Goal: Communication & Community: Share content

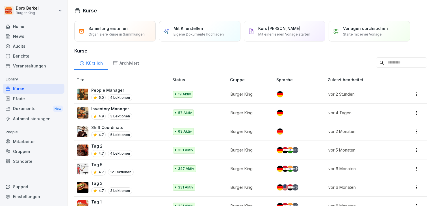
click at [28, 142] on div "Mitarbeiter" at bounding box center [34, 142] width 62 height 10
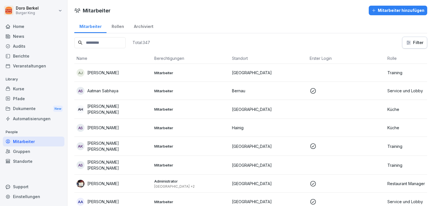
click at [109, 42] on input at bounding box center [99, 42] width 51 height 11
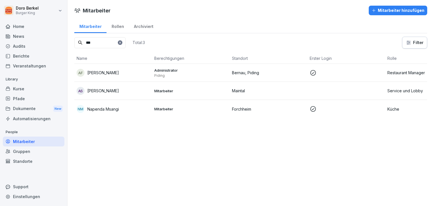
type input "***"
click at [114, 72] on p "[PERSON_NAME]" at bounding box center [103, 73] width 32 height 6
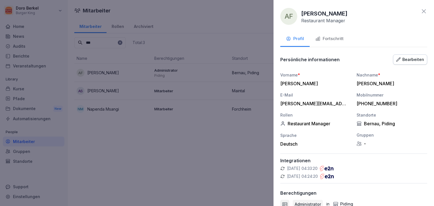
click at [336, 37] on div "Fortschritt" at bounding box center [330, 39] width 28 height 7
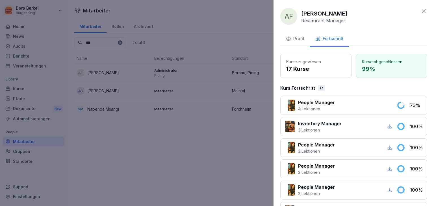
click at [422, 13] on icon at bounding box center [424, 11] width 4 height 4
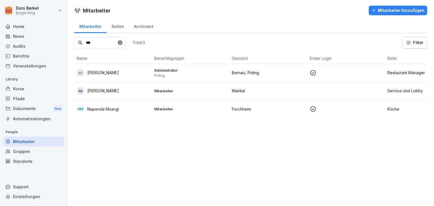
click at [23, 161] on div "Standorte" at bounding box center [34, 162] width 62 height 10
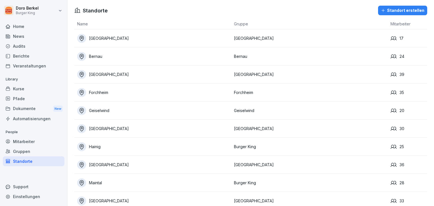
click at [96, 54] on div "Bernau" at bounding box center [154, 56] width 154 height 9
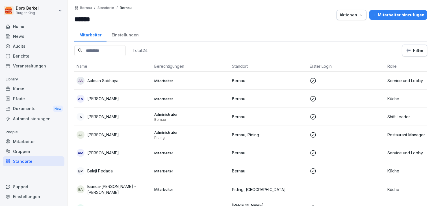
click at [99, 50] on input at bounding box center [99, 50] width 51 height 11
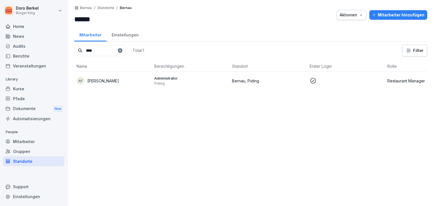
type input "****"
click at [111, 79] on p "[PERSON_NAME]" at bounding box center [103, 81] width 32 height 6
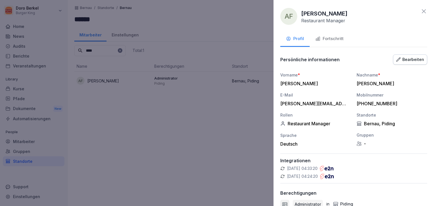
click at [334, 39] on div "Fortschritt" at bounding box center [330, 39] width 28 height 7
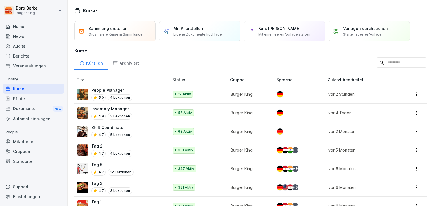
drag, startPoint x: 25, startPoint y: 33, endPoint x: 35, endPoint y: 38, distance: 11.0
click at [26, 34] on div "News" at bounding box center [34, 36] width 62 height 10
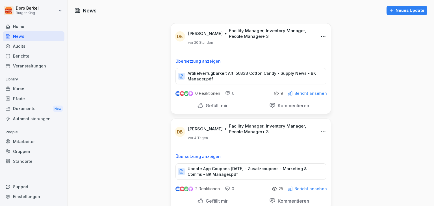
click at [398, 8] on div "Neues Update" at bounding box center [407, 10] width 35 height 6
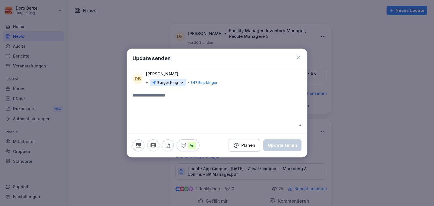
click at [173, 79] on div "Burger King" at bounding box center [168, 83] width 36 height 8
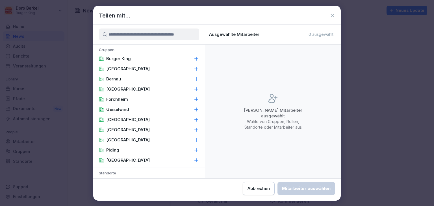
click at [124, 58] on p "Burger King" at bounding box center [118, 59] width 25 height 6
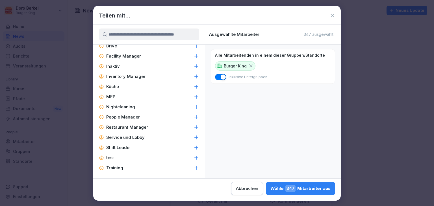
scroll to position [242, 0]
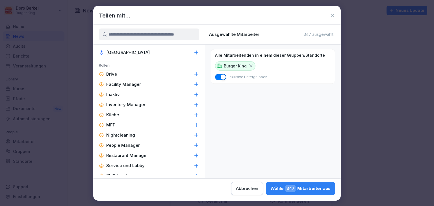
click at [130, 85] on p "Facility Manager" at bounding box center [123, 85] width 35 height 6
click at [135, 107] on p "Inventory Manager" at bounding box center [125, 105] width 39 height 6
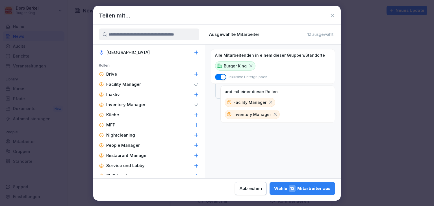
click at [133, 146] on p "People Manager" at bounding box center [123, 146] width 34 height 6
click at [135, 155] on p "Restaurant Manager" at bounding box center [127, 156] width 42 height 6
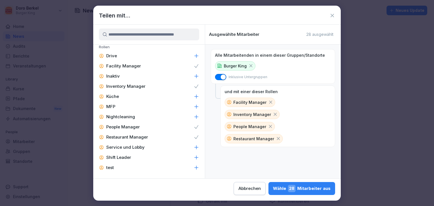
scroll to position [270, 0]
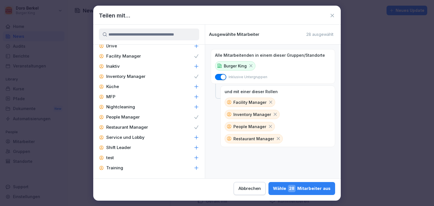
click at [138, 147] on div "Shift Leader" at bounding box center [149, 148] width 112 height 10
click at [288, 189] on div "Wähle 56 Mitarbeiter aus" at bounding box center [302, 188] width 58 height 7
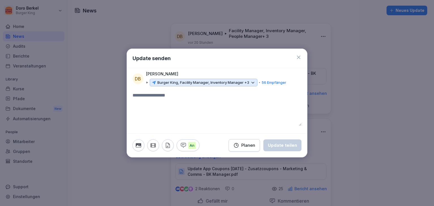
click at [153, 103] on textarea at bounding box center [217, 109] width 169 height 34
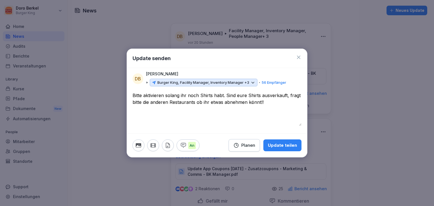
click at [169, 148] on icon "button" at bounding box center [168, 145] width 4 height 5
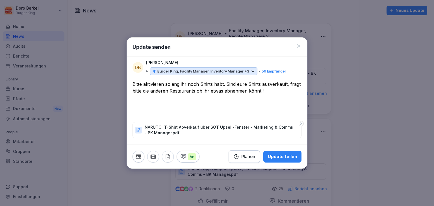
click at [165, 85] on textarea "**********" at bounding box center [217, 98] width 169 height 34
click at [180, 84] on textarea "**********" at bounding box center [217, 98] width 169 height 34
type textarea "**********"
click at [288, 157] on div "Update teilen" at bounding box center [282, 157] width 29 height 6
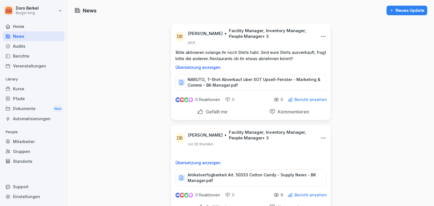
click at [416, 11] on div "Neues Update" at bounding box center [407, 10] width 35 height 6
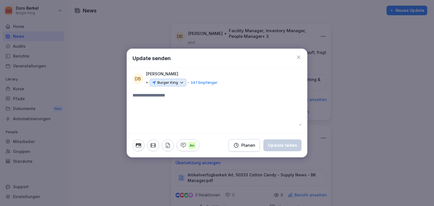
click at [170, 85] on p "Burger King" at bounding box center [167, 83] width 21 height 6
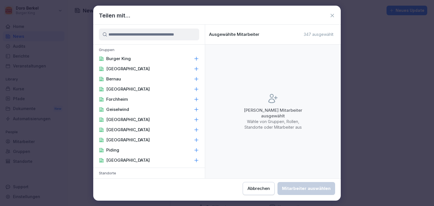
click at [130, 62] on div "Burger King" at bounding box center [149, 59] width 112 height 10
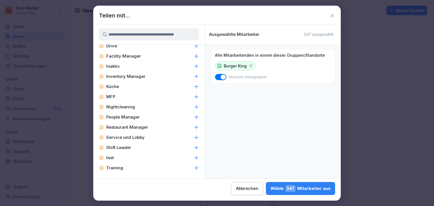
click at [132, 57] on p "Facility Manager" at bounding box center [123, 56] width 35 height 6
click at [137, 77] on p "Inventory Manager" at bounding box center [125, 77] width 39 height 6
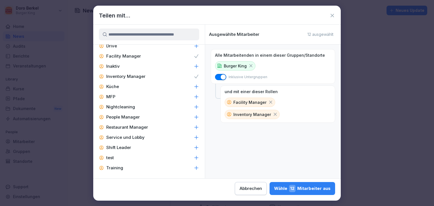
click at [133, 116] on p "People Manager" at bounding box center [123, 118] width 34 height 6
click at [133, 125] on p "Restaurant Manager" at bounding box center [127, 128] width 42 height 6
click at [129, 146] on p "Shift Leader" at bounding box center [118, 148] width 25 height 6
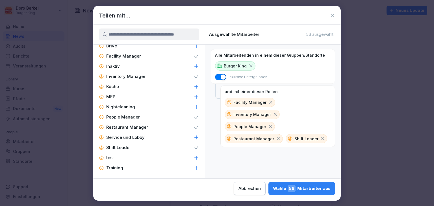
click at [315, 189] on div "Wähle 56 Mitarbeiter aus" at bounding box center [302, 188] width 58 height 7
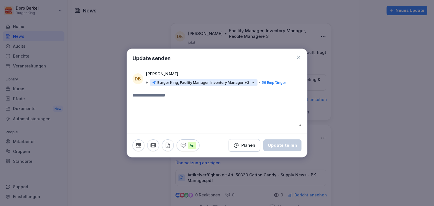
click at [168, 145] on icon "button" at bounding box center [168, 146] width 6 height 6
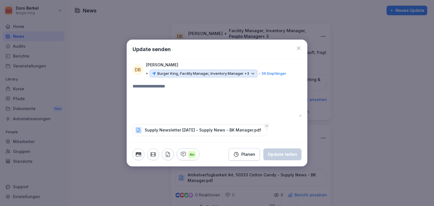
click at [165, 86] on textarea at bounding box center [217, 100] width 169 height 34
click at [284, 153] on div "Update teilen" at bounding box center [282, 155] width 29 height 6
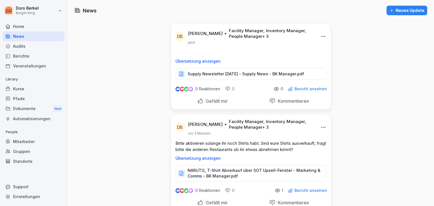
click at [29, 108] on div "Dokumente New" at bounding box center [34, 109] width 62 height 10
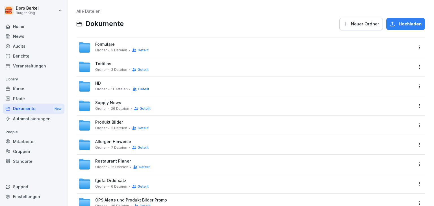
click at [113, 102] on span "Supply News" at bounding box center [108, 103] width 26 height 5
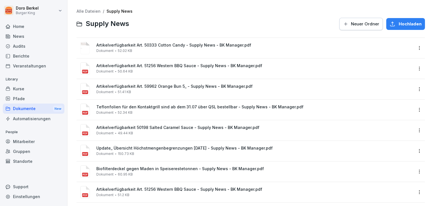
click at [403, 27] on button "Hochladen" at bounding box center [406, 24] width 39 height 12
click at [92, 12] on link "Alle Dateien" at bounding box center [89, 11] width 24 height 5
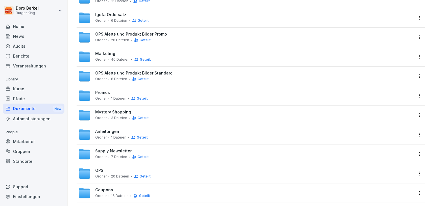
scroll to position [170, 0]
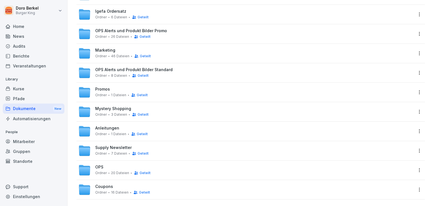
click at [117, 146] on span "Supply Newsletter" at bounding box center [113, 148] width 36 height 5
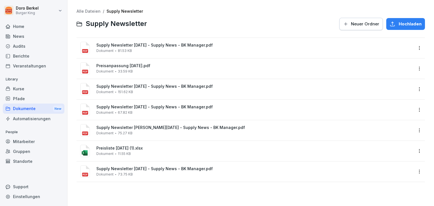
click at [399, 25] on span "Hochladen" at bounding box center [410, 24] width 23 height 6
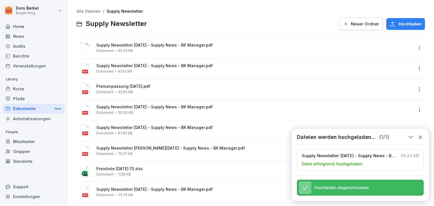
click at [88, 11] on link "Alle Dateien" at bounding box center [89, 11] width 24 height 5
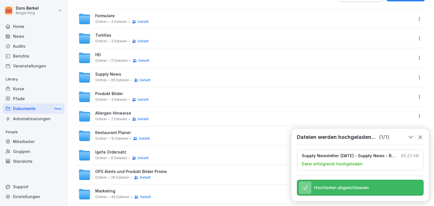
scroll to position [57, 0]
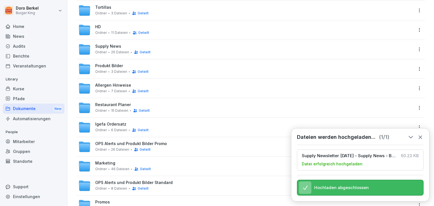
click at [110, 163] on span "Marketing" at bounding box center [105, 163] width 20 height 5
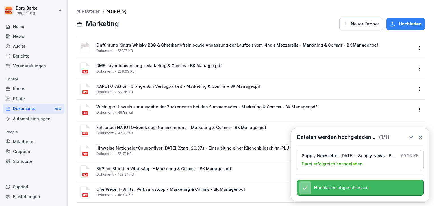
click at [399, 21] on span "Hochladen" at bounding box center [410, 24] width 23 height 6
